Goal: Task Accomplishment & Management: Complete application form

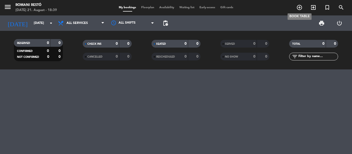
click at [303, 6] on span "add_circle_outline" at bounding box center [300, 7] width 14 height 9
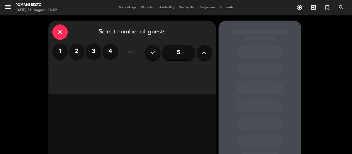
click at [106, 52] on label "4" at bounding box center [110, 51] width 15 height 15
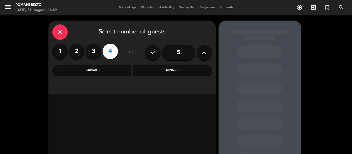
click at [165, 71] on div "Dinner" at bounding box center [172, 70] width 79 height 10
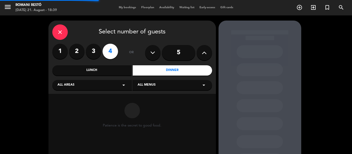
scroll to position [46, 0]
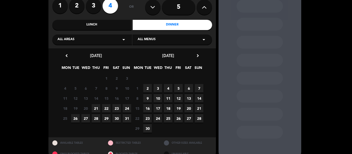
click at [97, 109] on span "21" at bounding box center [96, 108] width 9 height 9
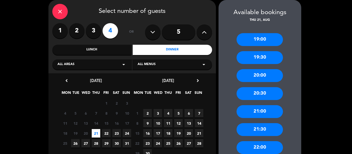
scroll to position [71, 0]
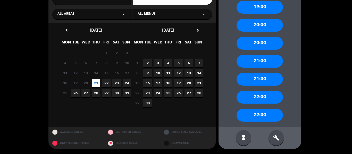
click at [265, 99] on div "22:00" at bounding box center [260, 97] width 46 height 13
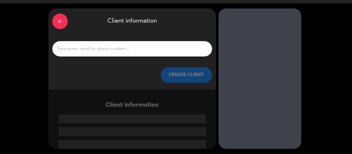
scroll to position [12, 0]
click at [100, 52] on input "1" at bounding box center [132, 48] width 152 height 7
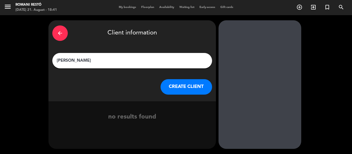
type input "[PERSON_NAME]"
click at [186, 89] on button "CREATE CLIENT" at bounding box center [187, 86] width 52 height 15
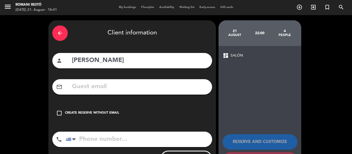
click at [60, 114] on icon "check_box_outline_blank" at bounding box center [59, 113] width 6 height 6
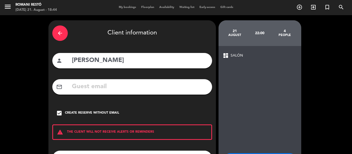
scroll to position [44, 0]
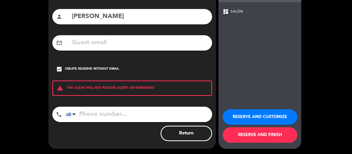
click at [113, 114] on input "tel" at bounding box center [139, 114] width 146 height 15
type input "097329496"
click at [280, 137] on button "RESERVE AND FINISH" at bounding box center [260, 135] width 75 height 15
